Goal: Task Accomplishment & Management: Use online tool/utility

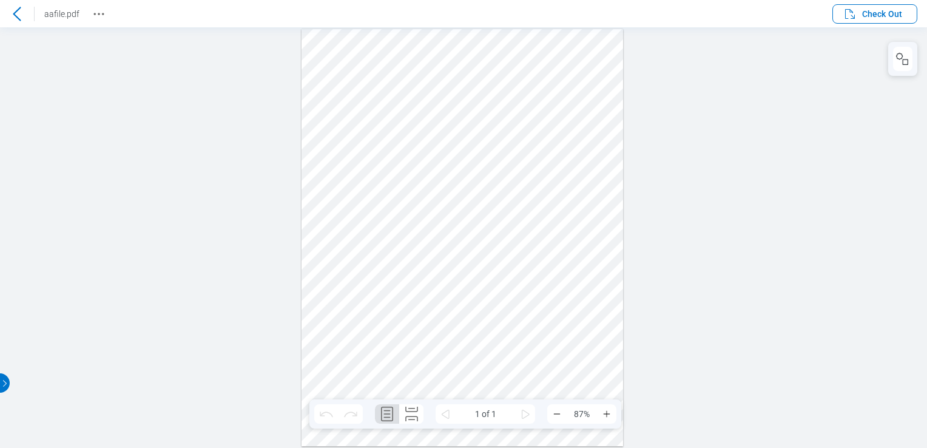
click at [10, 17] on icon at bounding box center [17, 14] width 15 height 15
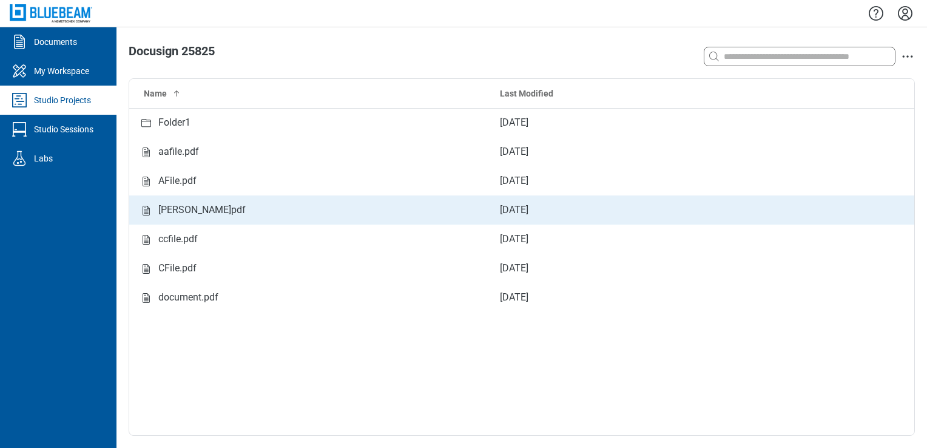
click at [185, 212] on div "[PERSON_NAME]pdf" at bounding box center [201, 210] width 87 height 15
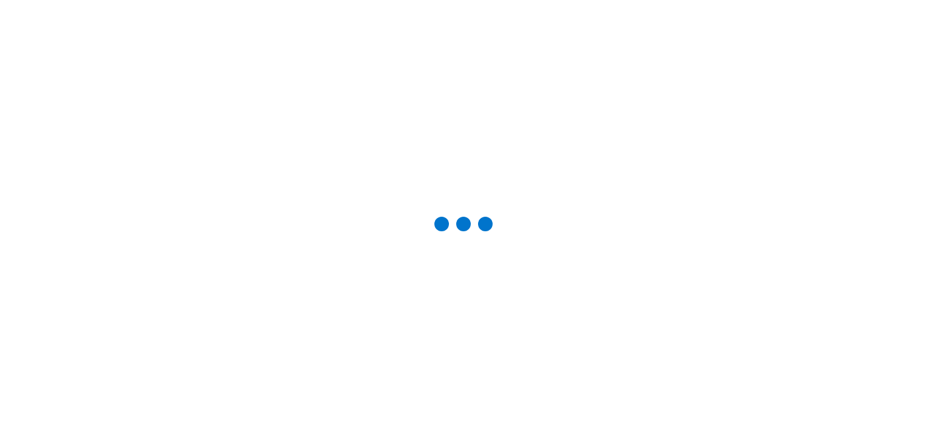
click at [111, 14] on main at bounding box center [463, 224] width 927 height 448
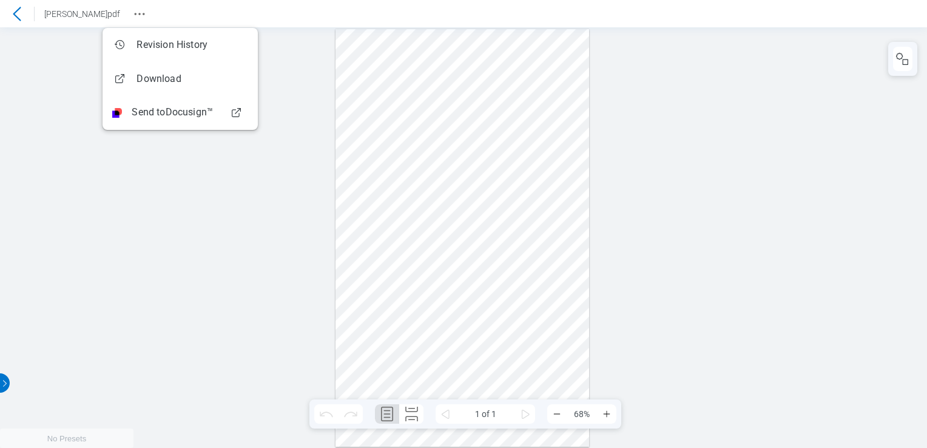
click at [132, 14] on icon "Revision History" at bounding box center [139, 14] width 15 height 15
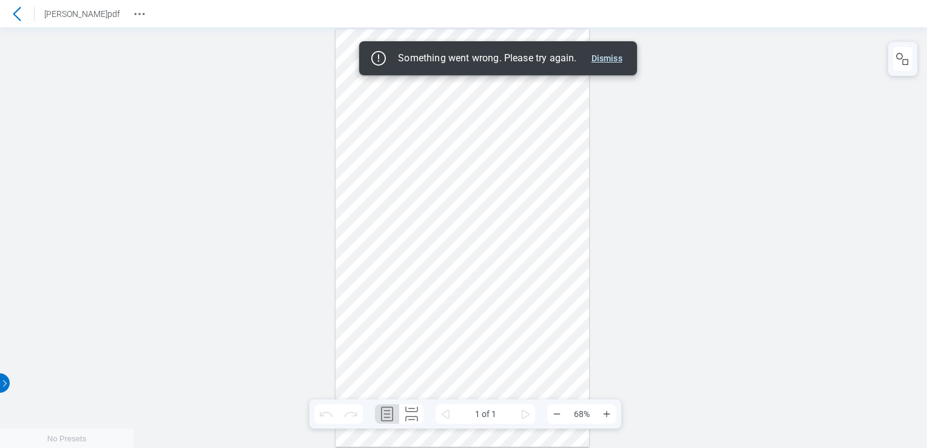
click at [620, 53] on button "Dismiss" at bounding box center [607, 58] width 41 height 15
